Goal: Task Accomplishment & Management: Use online tool/utility

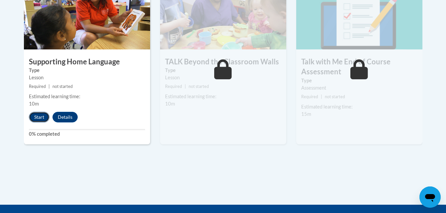
click at [38, 118] on button "Start" at bounding box center [39, 117] width 21 height 11
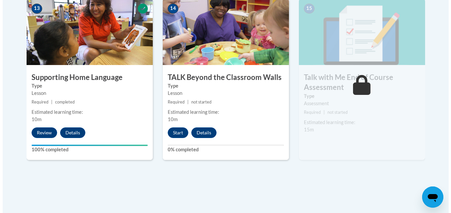
scroll to position [948, 0]
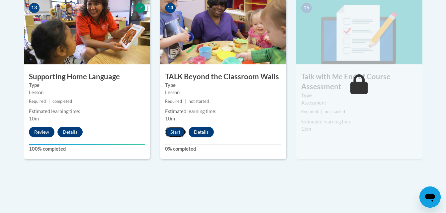
click at [168, 134] on button "Start" at bounding box center [175, 132] width 21 height 11
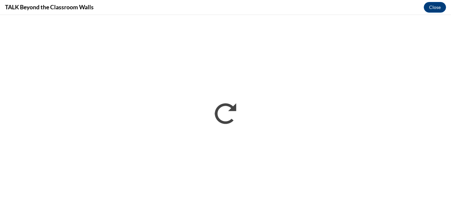
scroll to position [0, 0]
